Goal: Information Seeking & Learning: Learn about a topic

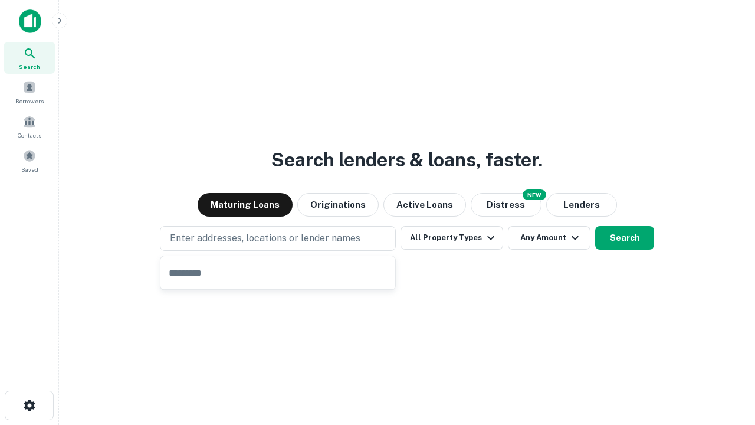
type input "**********"
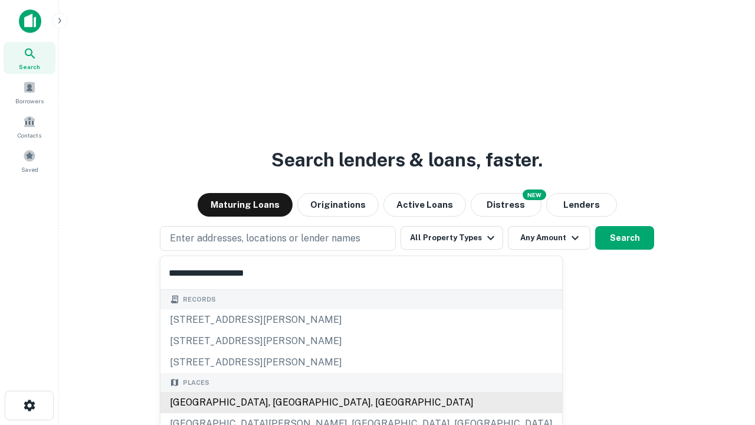
click at [282, 403] on div "[GEOGRAPHIC_DATA], [GEOGRAPHIC_DATA], [GEOGRAPHIC_DATA]" at bounding box center [362, 402] width 402 height 21
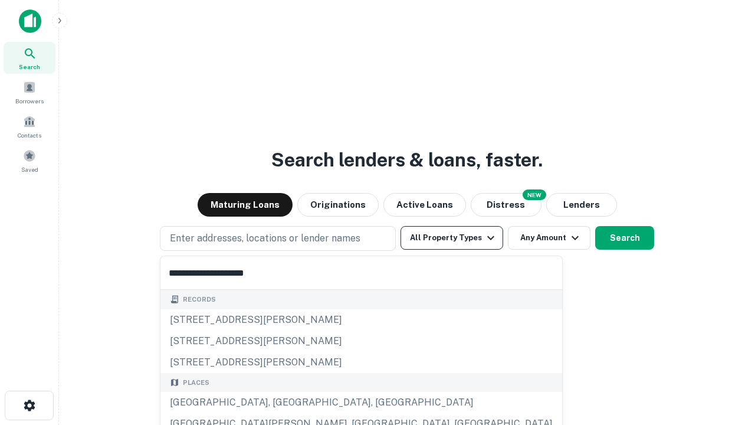
click at [452, 238] on button "All Property Types" at bounding box center [452, 238] width 103 height 24
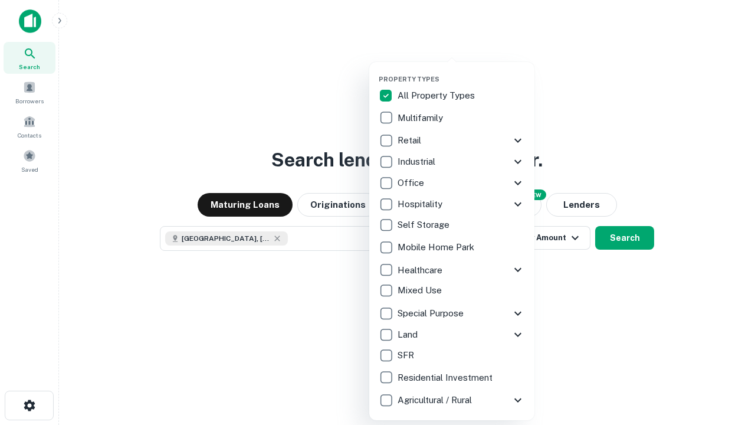
click at [462, 71] on button "button" at bounding box center [461, 71] width 165 height 1
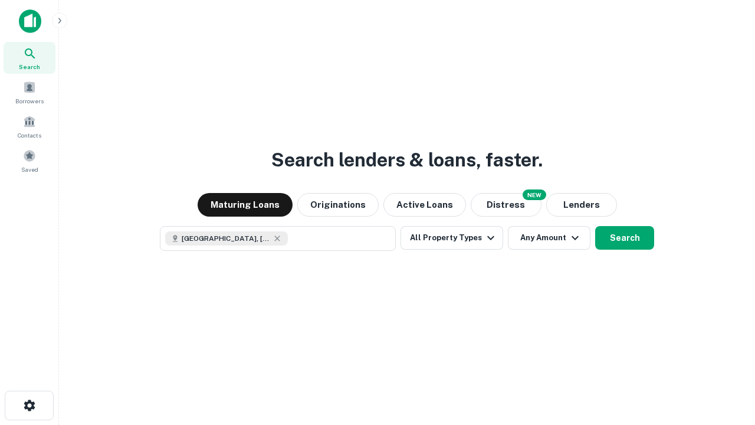
scroll to position [19, 0]
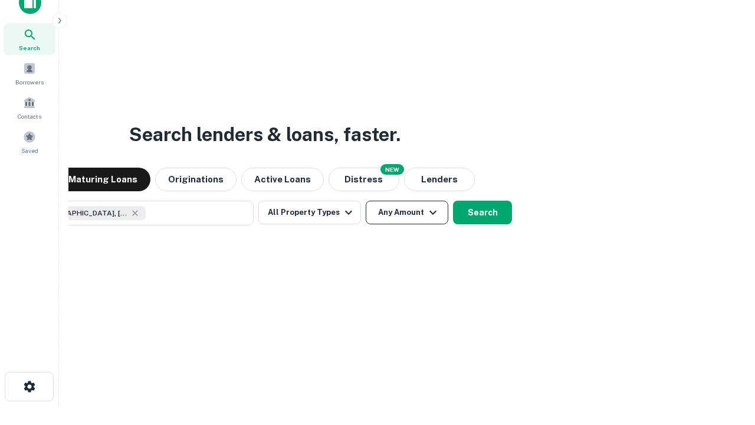
click at [366, 201] on button "Any Amount" at bounding box center [407, 213] width 83 height 24
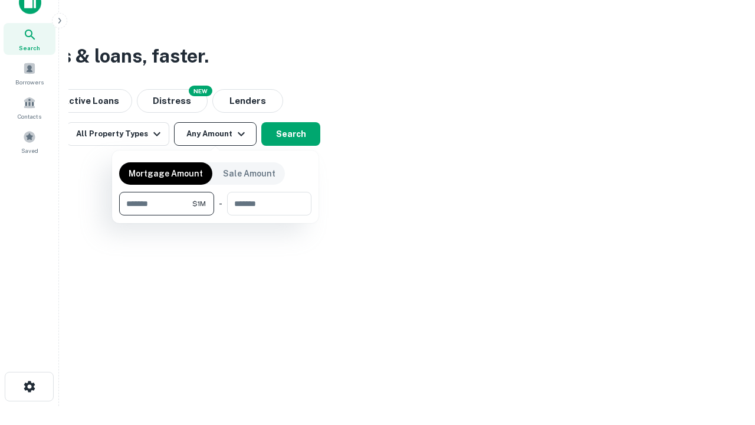
type input "*******"
click at [215, 215] on button "button" at bounding box center [215, 215] width 192 height 1
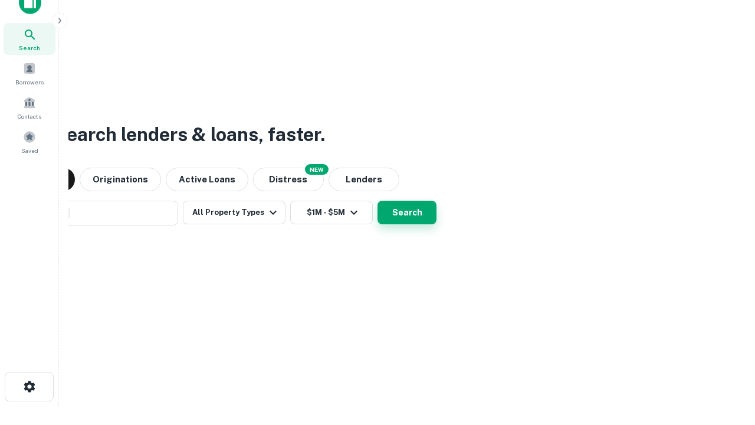
click at [378, 201] on button "Search" at bounding box center [407, 213] width 59 height 24
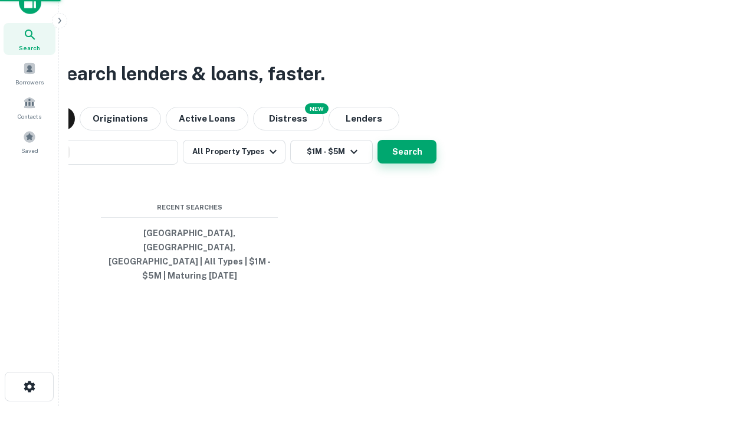
scroll to position [38, 334]
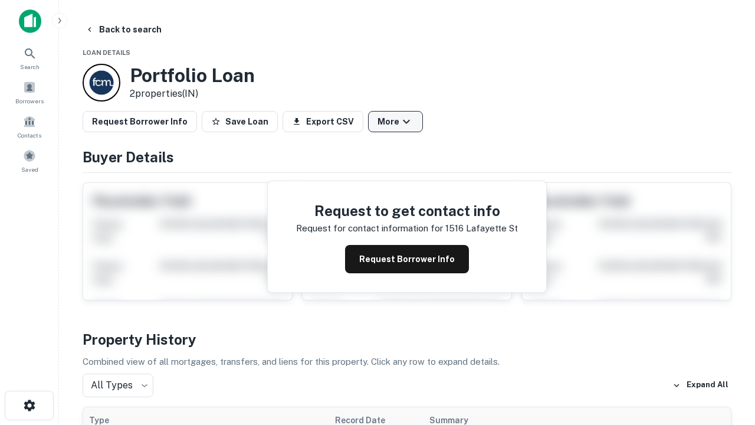
click at [395, 122] on button "More" at bounding box center [395, 121] width 55 height 21
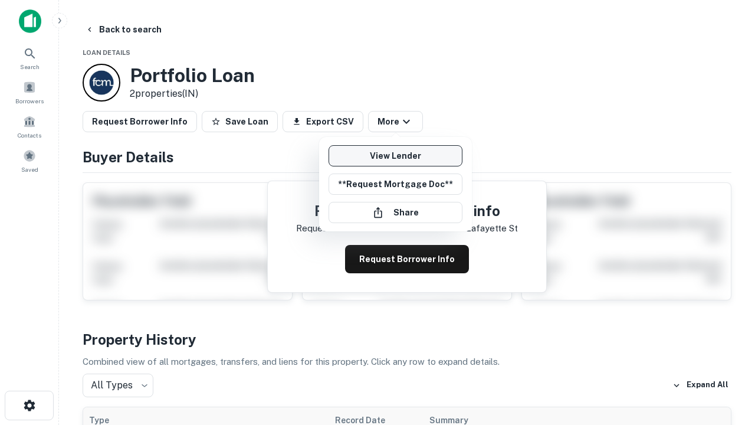
click at [395, 156] on link "View Lender" at bounding box center [396, 155] width 134 height 21
